Goal: Find specific page/section: Find specific page/section

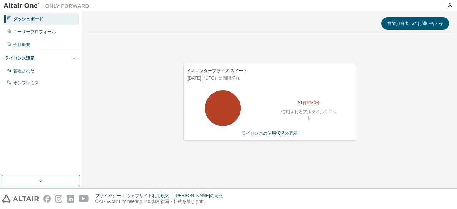
click at [371, 54] on div "AU エンタープライズ スイート 2026年3月21日 （UTC） に期限切れ 61件中60件 使用されるアルタイルユニット ライセンスの使用状況の表示" at bounding box center [270, 106] width 368 height 136
